Goal: Task Accomplishment & Management: Manage account settings

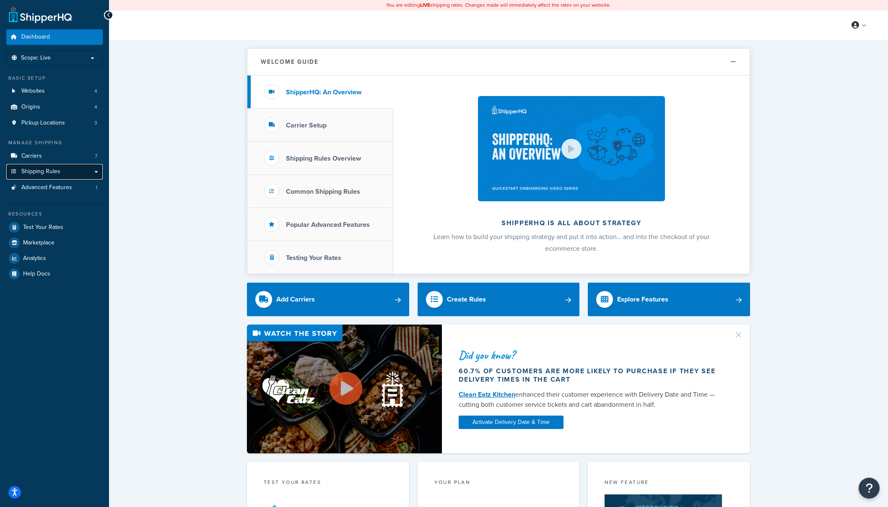
click at [40, 171] on span "Shipping Rules" at bounding box center [40, 171] width 39 height 7
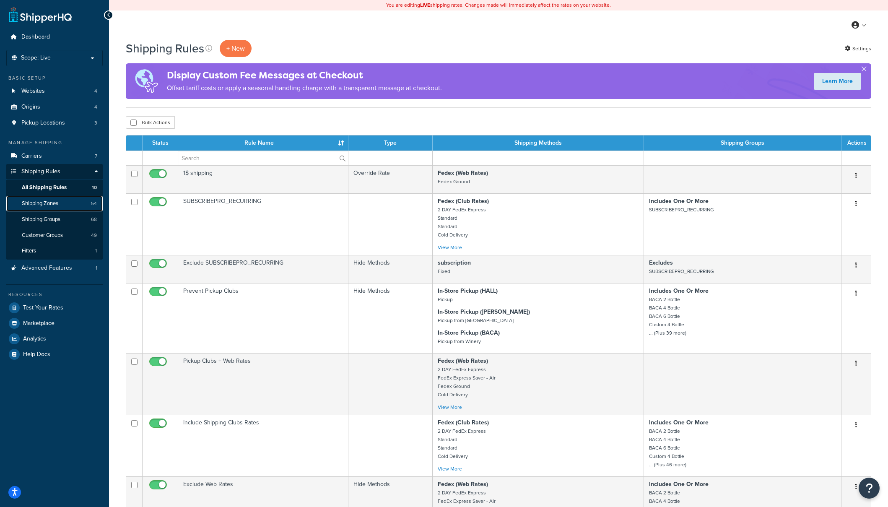
click at [36, 203] on span "Shipping Zones" at bounding box center [40, 203] width 36 height 7
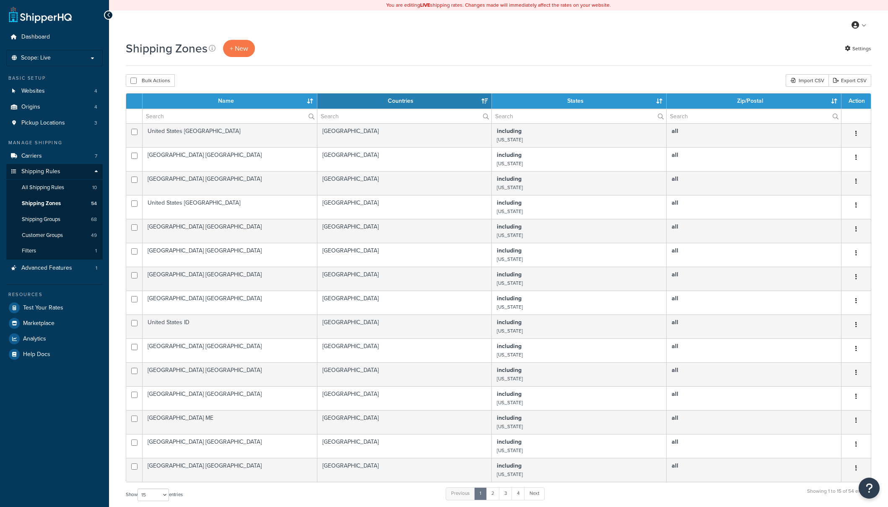
select select "15"
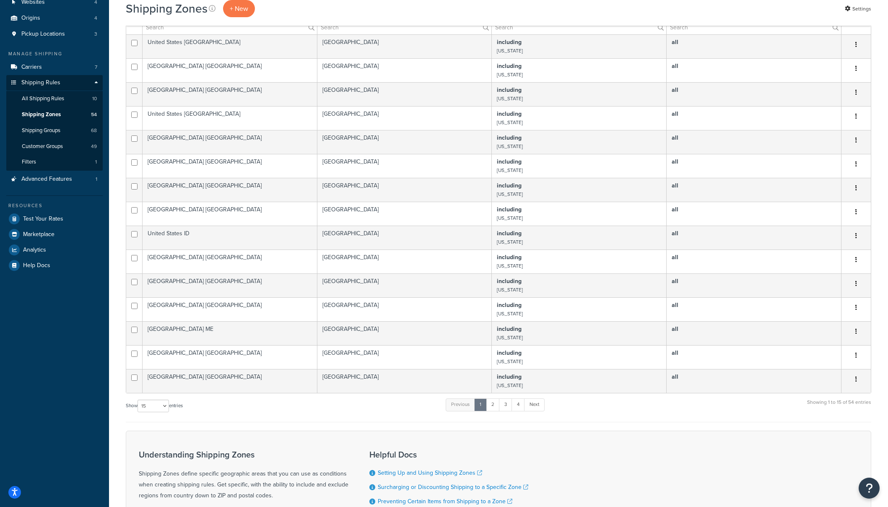
scroll to position [192, 0]
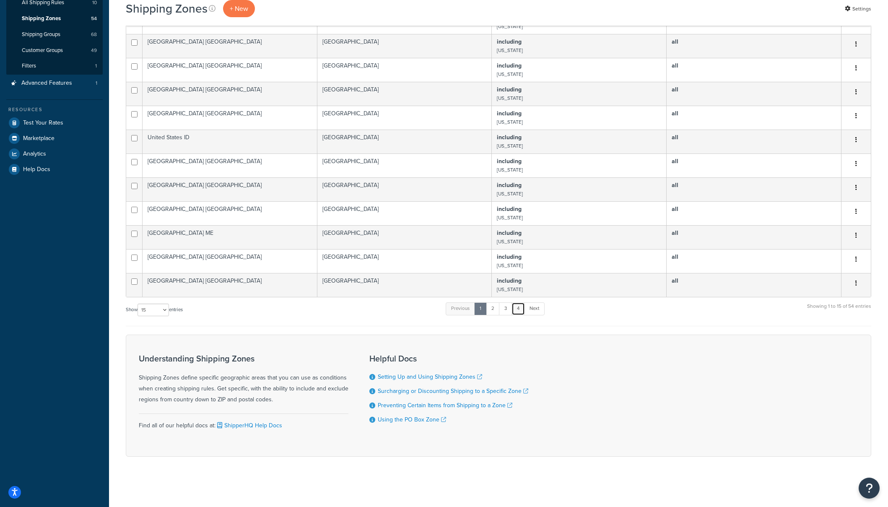
click at [521, 312] on link "4" at bounding box center [518, 308] width 13 height 13
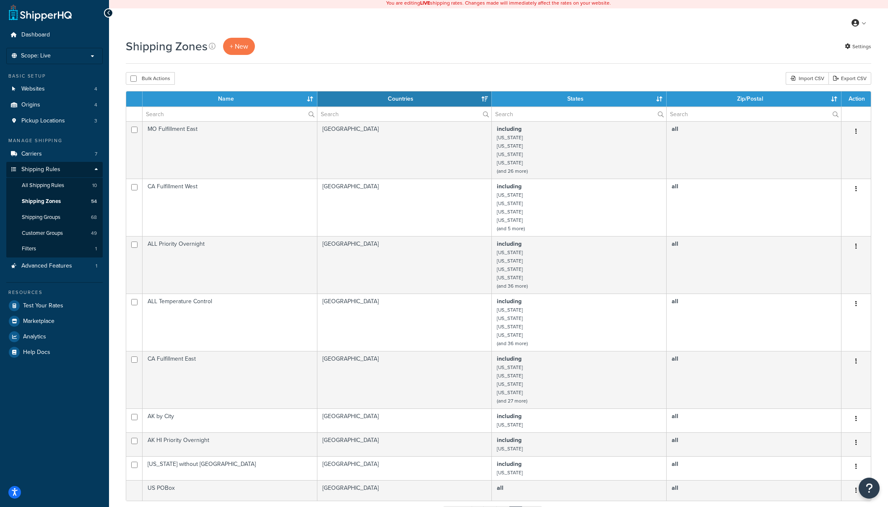
scroll to position [0, 0]
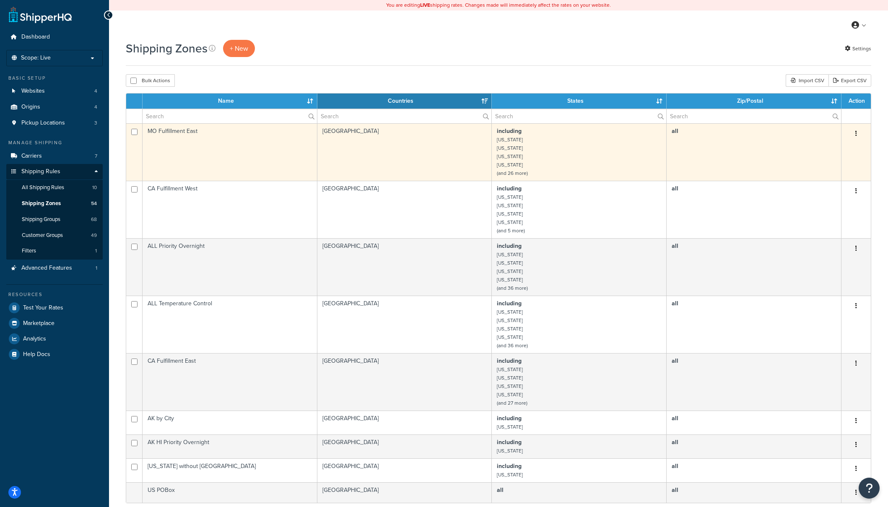
click at [524, 146] on td "including Arkansas Connecticut Florida Georgia (and 26 more)" at bounding box center [579, 151] width 175 height 57
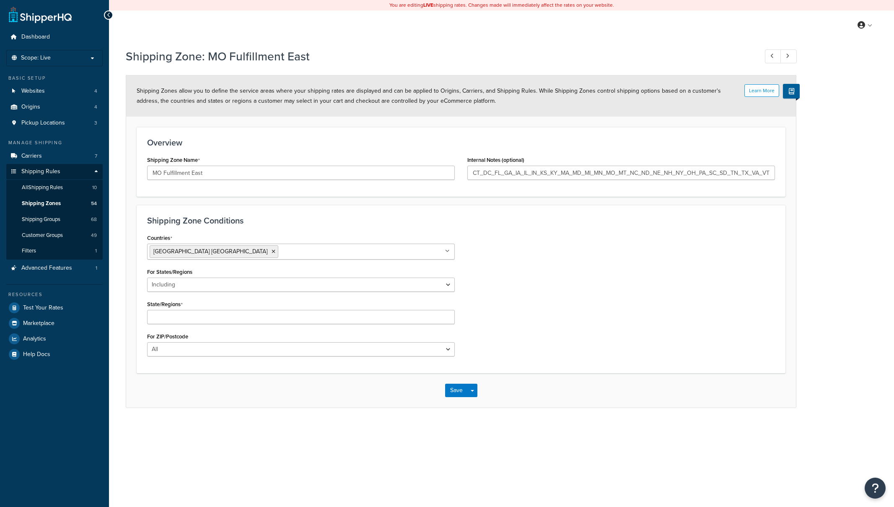
select select "including"
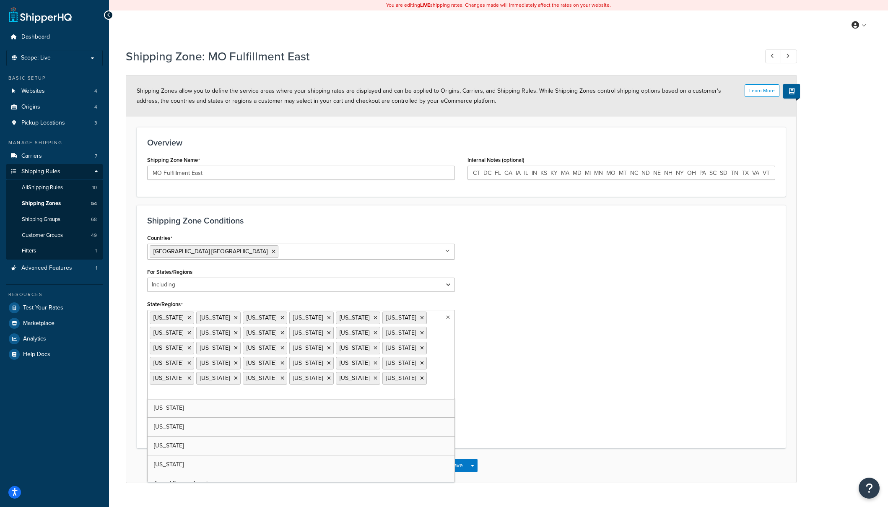
click at [238, 363] on ul "Arkansas Connecticut District of Columbia Florida Georgia Illinois Indiana Iowa…" at bounding box center [301, 354] width 308 height 89
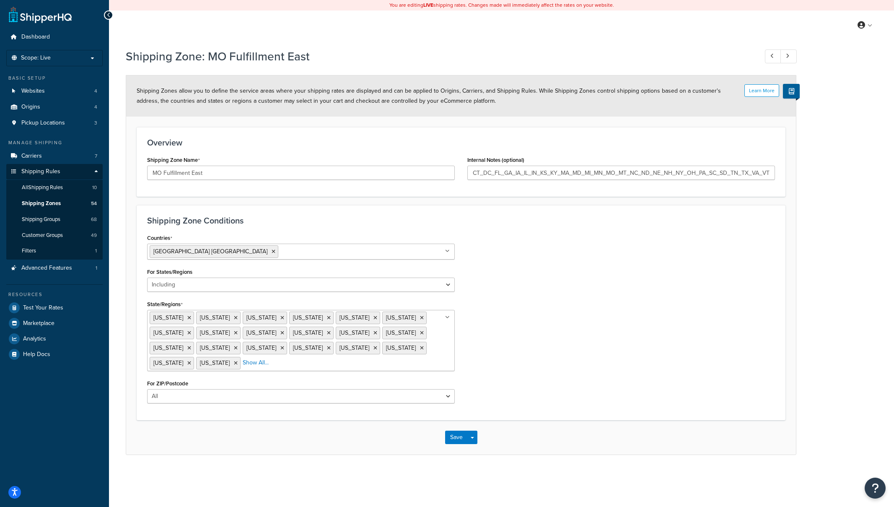
click at [517, 369] on div "Countries United States USA All Countries ALL Afghanistan AFG Albania ALB Alger…" at bounding box center [461, 321] width 641 height 178
click at [458, 436] on button "Save" at bounding box center [456, 437] width 23 height 13
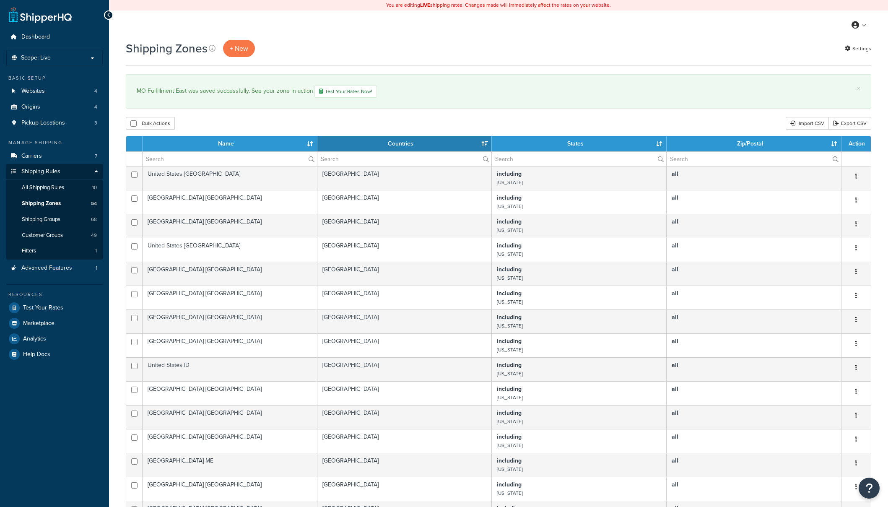
select select "15"
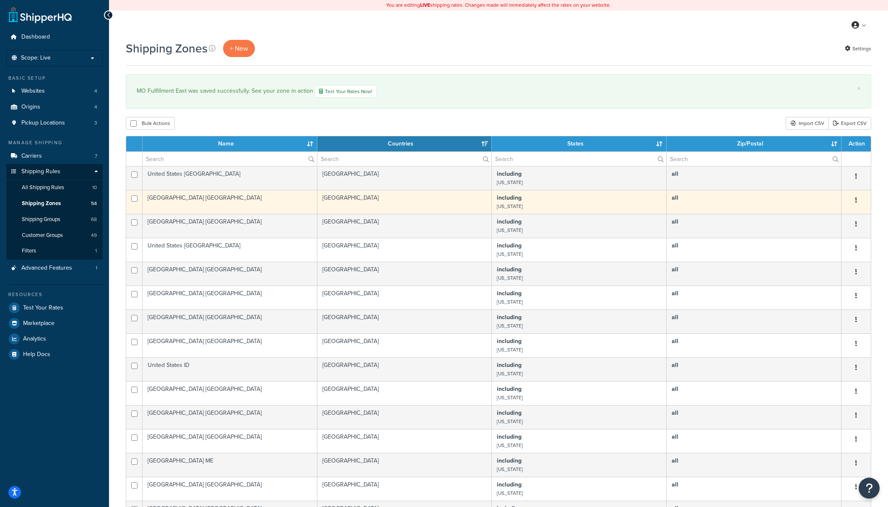
scroll to position [234, 0]
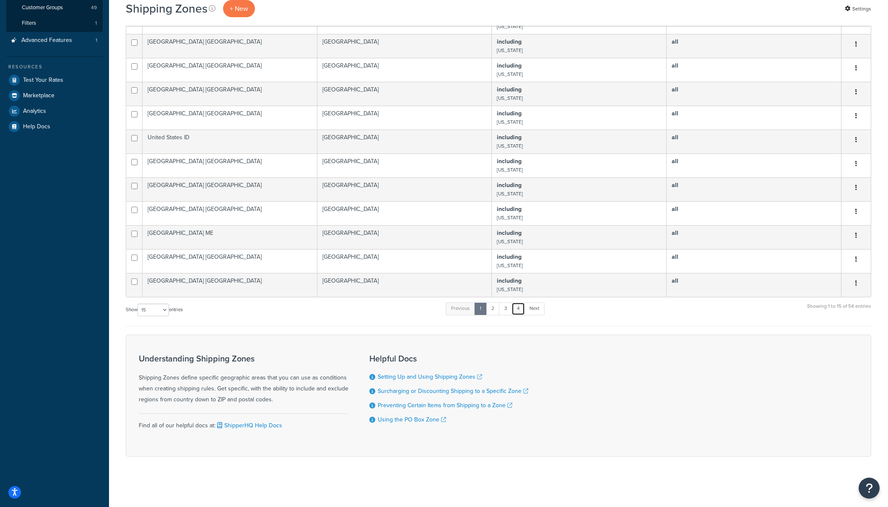
click at [518, 305] on link "4" at bounding box center [518, 308] width 13 height 13
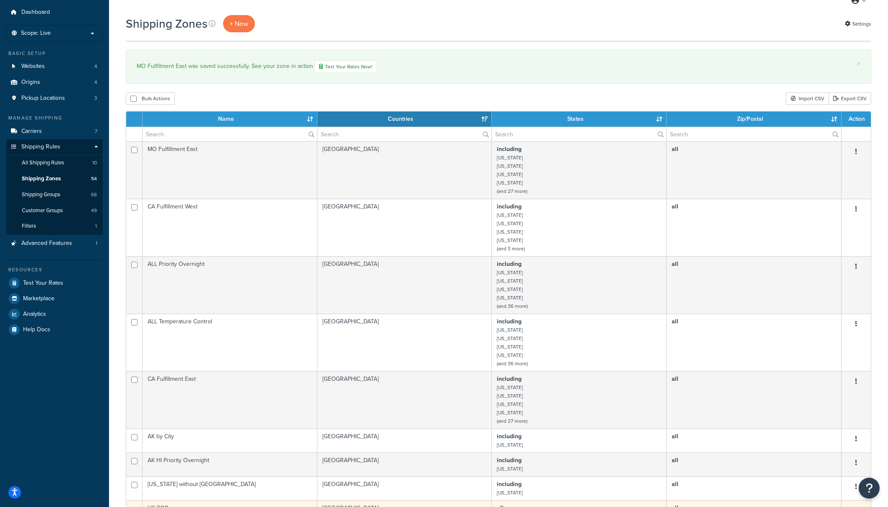
scroll to position [67, 0]
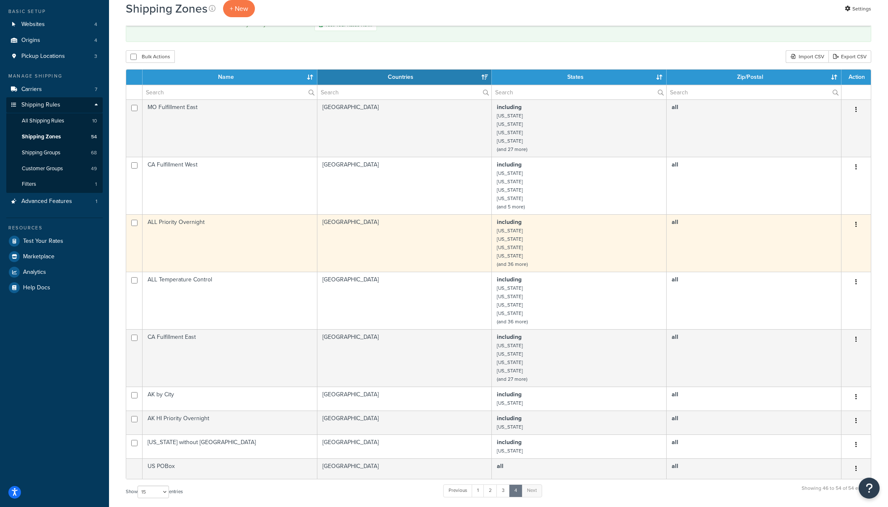
click at [517, 242] on small "[US_STATE]" at bounding box center [510, 239] width 26 height 8
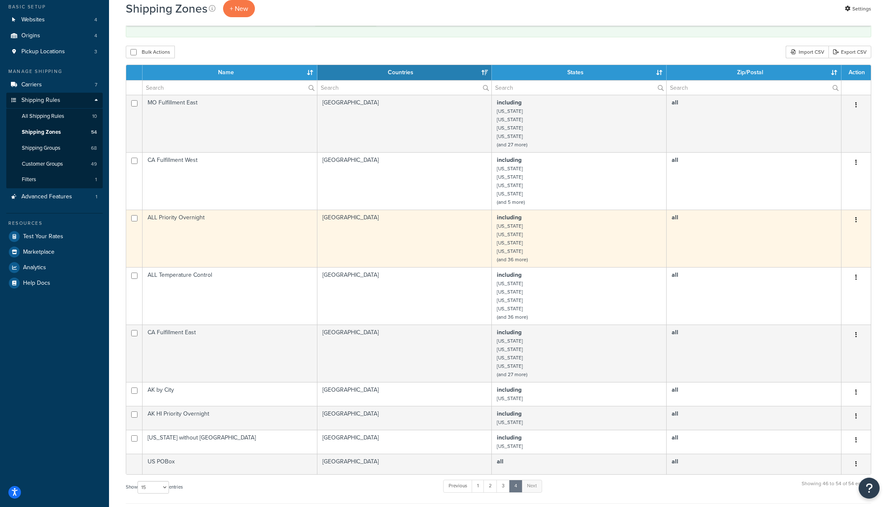
scroll to position [43, 0]
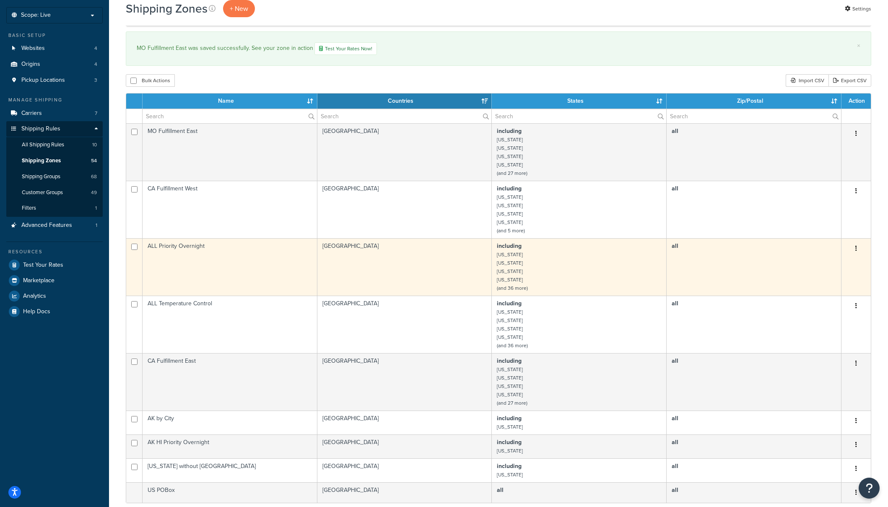
click at [442, 267] on td "United States" at bounding box center [404, 266] width 175 height 57
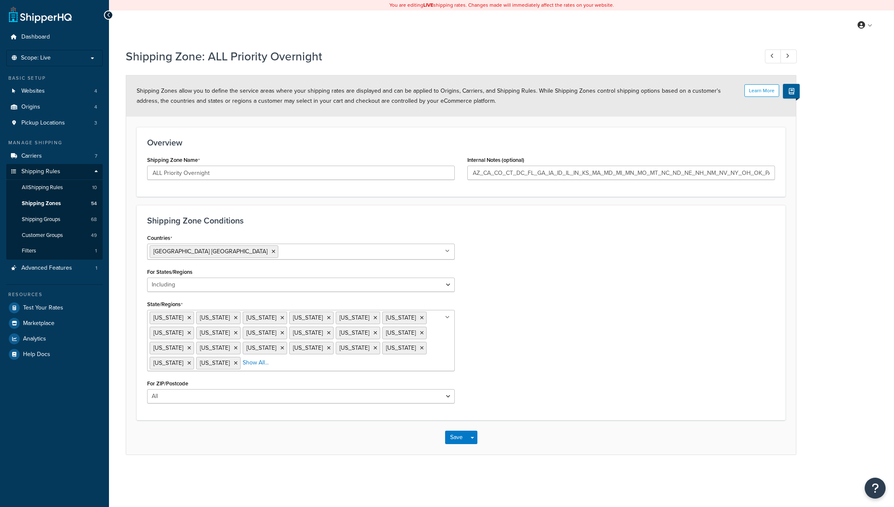
select select "including"
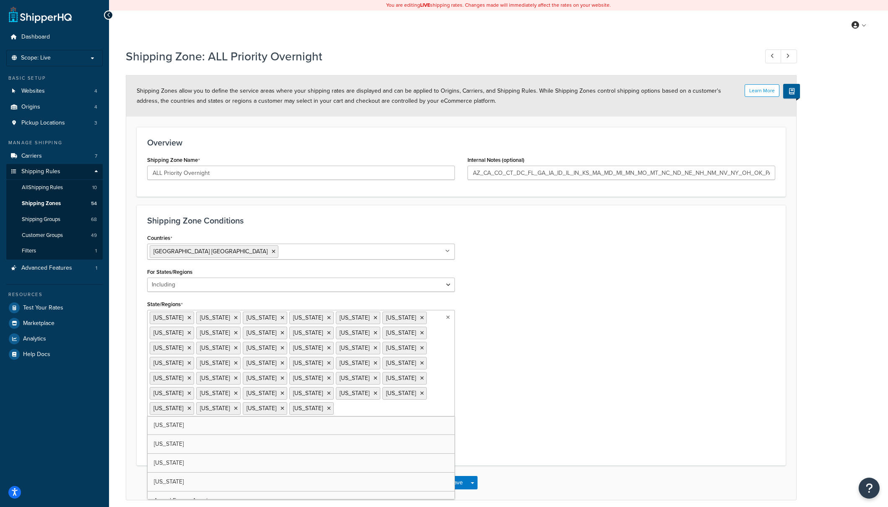
click at [410, 405] on ul "Arizona California Colorado Connecticut District of Columbia Florida Georgia Id…" at bounding box center [301, 363] width 308 height 106
click at [517, 417] on div "Countries United States USA All Countries ALL Afghanistan AFG Albania ALB Alger…" at bounding box center [461, 350] width 641 height 236
click at [456, 489] on button "Save" at bounding box center [456, 495] width 23 height 13
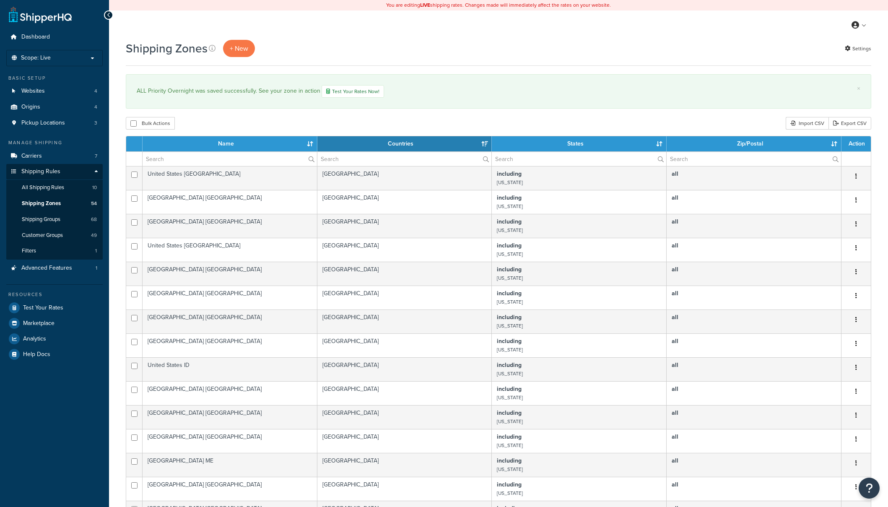
select select "15"
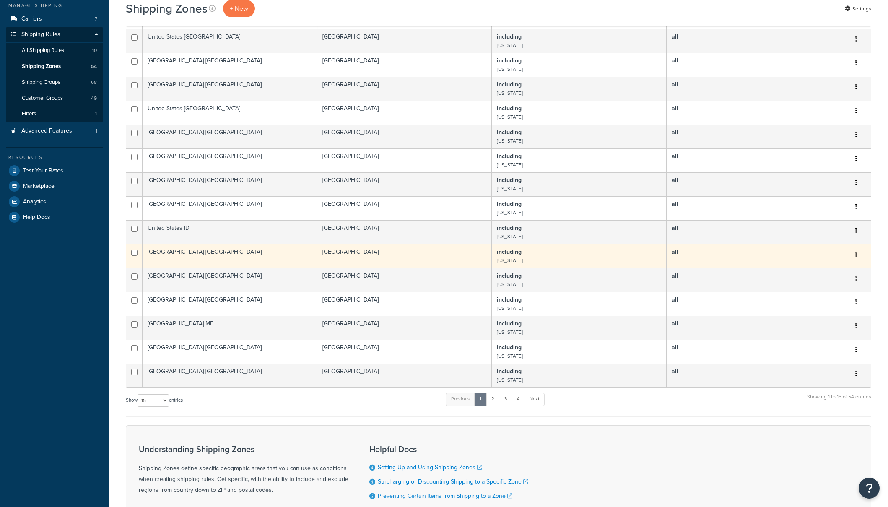
scroll to position [234, 0]
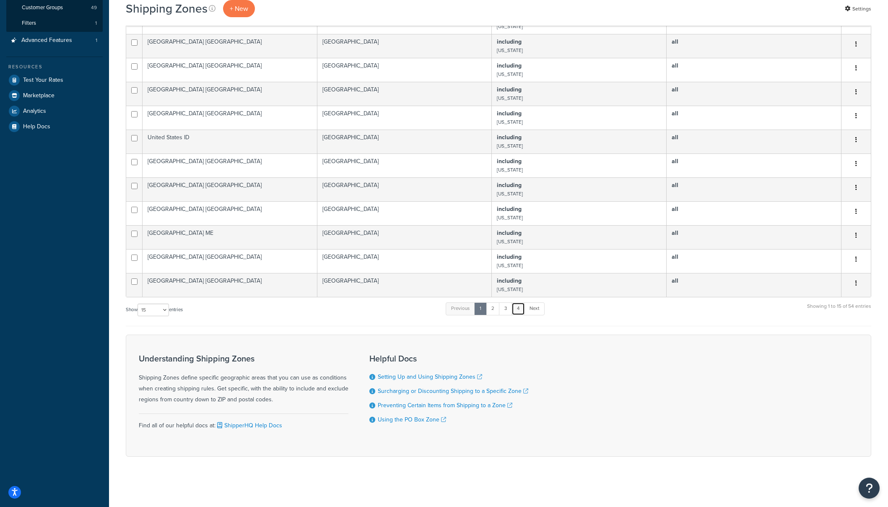
click at [522, 307] on link "4" at bounding box center [518, 308] width 13 height 13
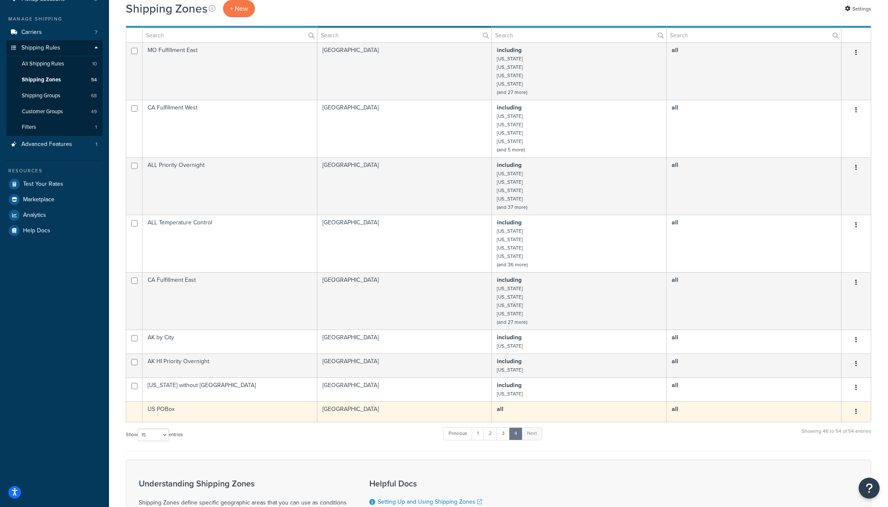
scroll to position [109, 0]
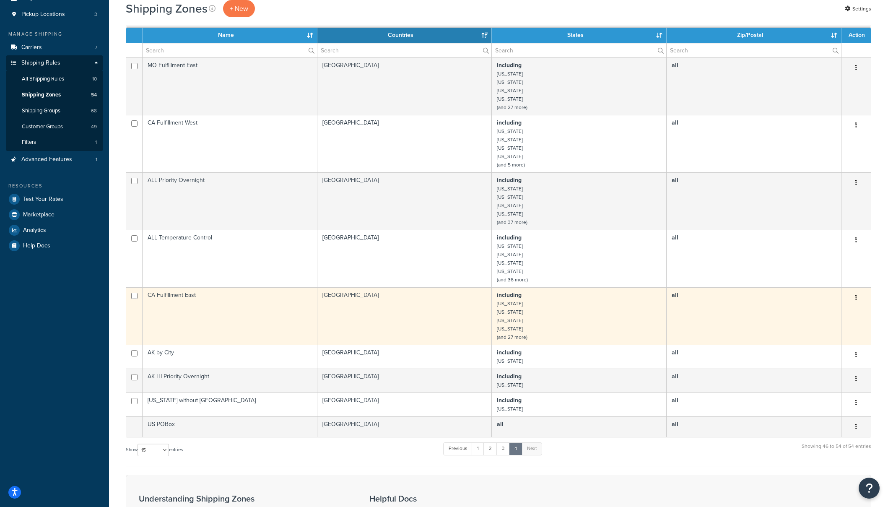
click at [471, 322] on td "United States" at bounding box center [404, 315] width 175 height 57
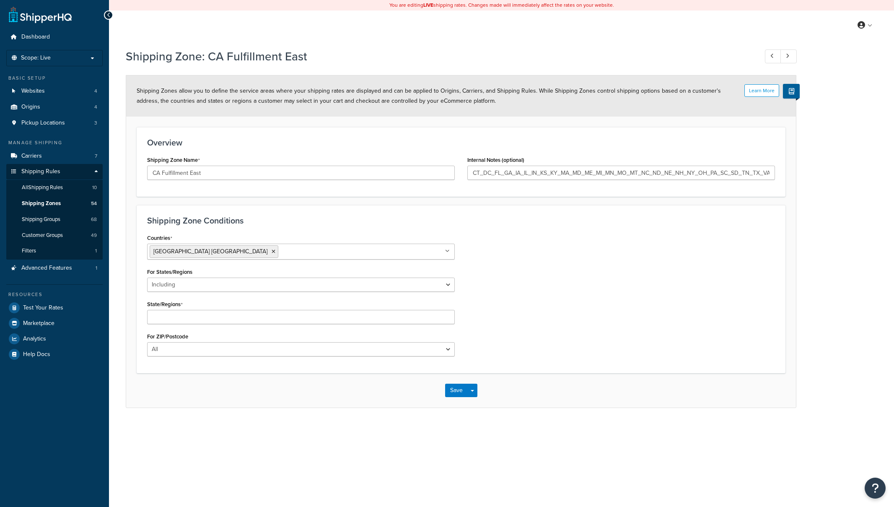
select select "including"
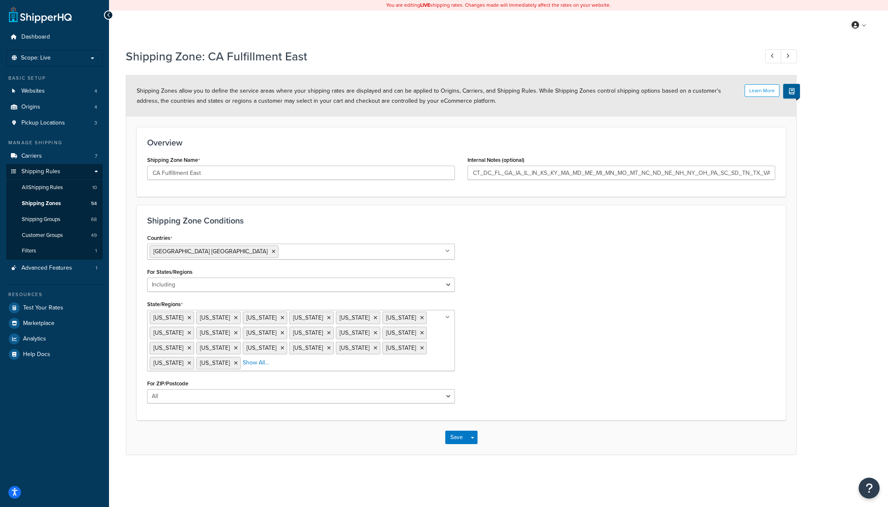
click at [371, 358] on ul "[US_STATE] [US_STATE] [US_STATE][GEOGRAPHIC_DATA] [US_STATE] [US_STATE] [US_STA…" at bounding box center [301, 340] width 308 height 61
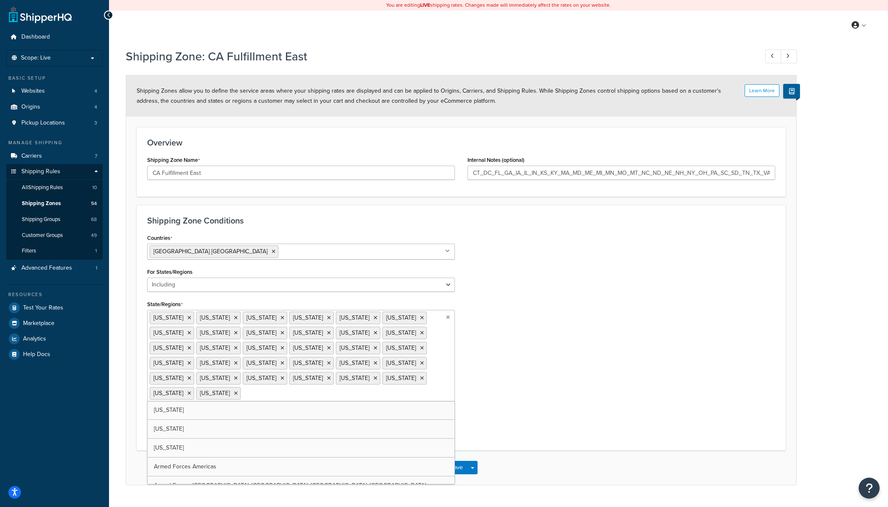
click at [509, 413] on div "Shipping Zone Conditions Countries [GEOGRAPHIC_DATA] [GEOGRAPHIC_DATA] All Coun…" at bounding box center [461, 327] width 649 height 245
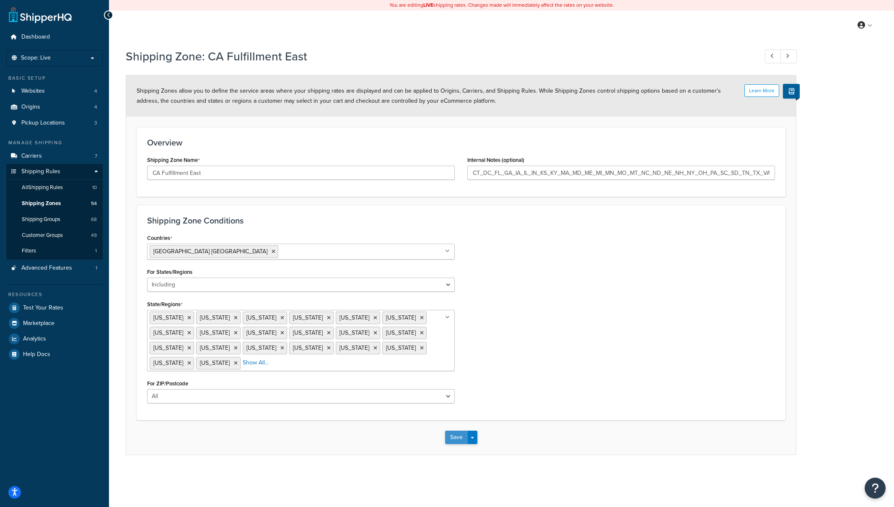
click at [460, 437] on button "Save" at bounding box center [456, 437] width 23 height 13
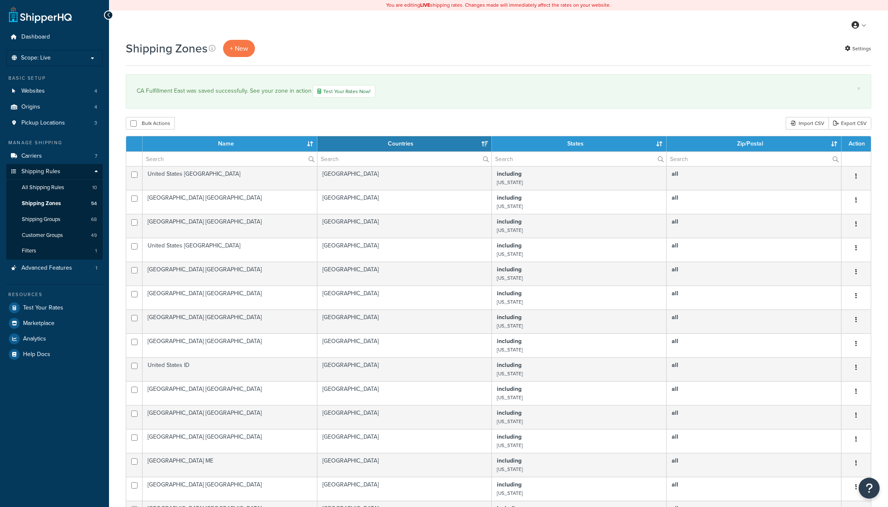
select select "15"
